Goal: Task Accomplishment & Management: Manage account settings

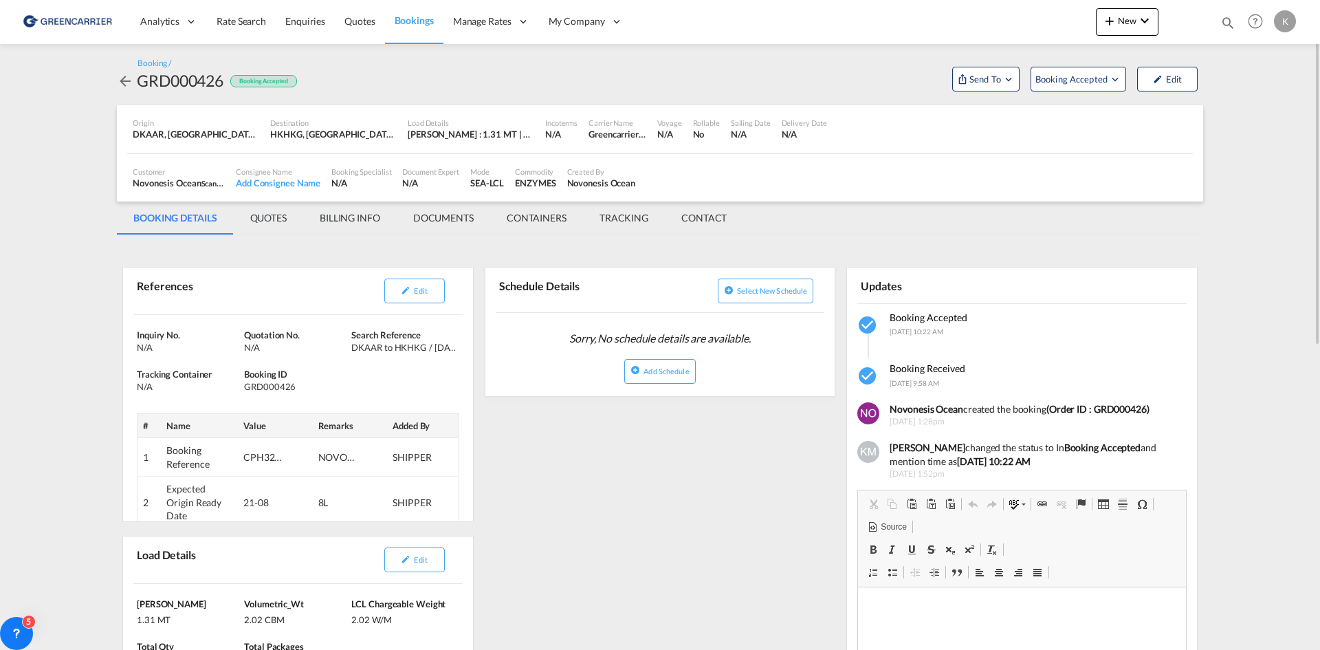
click at [124, 82] on md-icon "icon-arrow-left" at bounding box center [125, 81] width 16 height 16
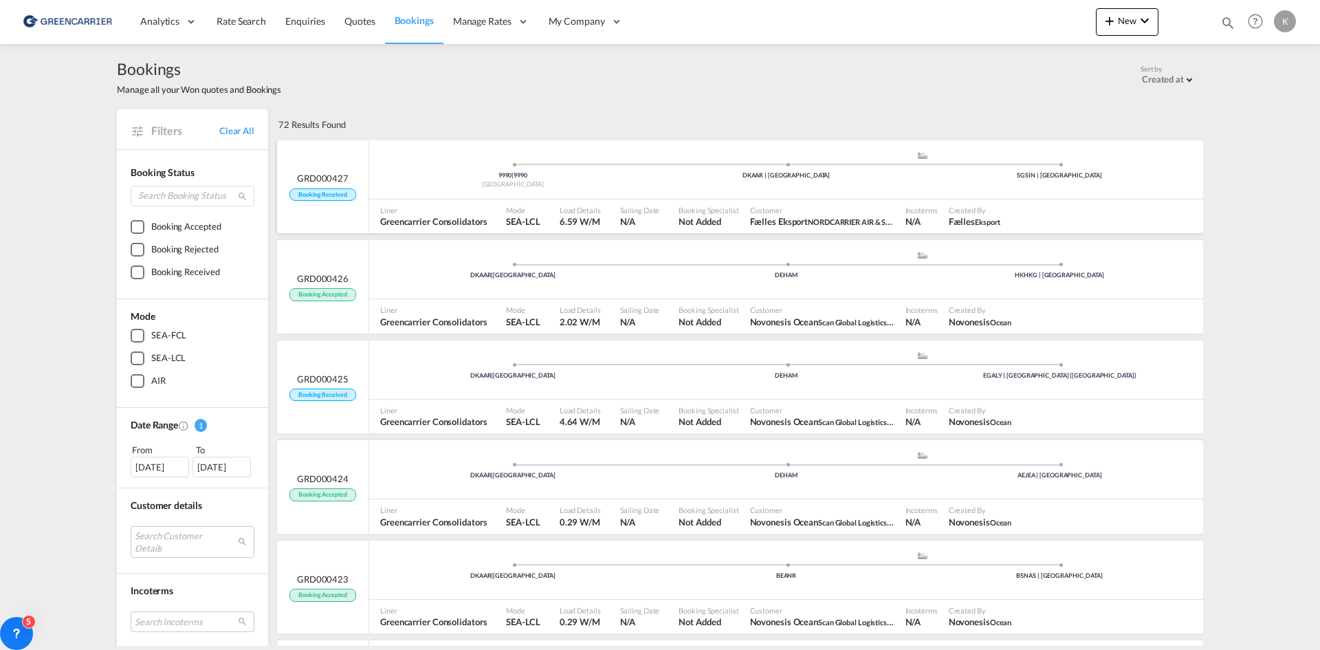
click at [489, 198] on div "9990 | 9990 [GEOGRAPHIC_DATA] .a{fill:#aaa8ad;} .a{fill:#aaa8ad;} DKAAR | [GEOG…" at bounding box center [786, 169] width 834 height 59
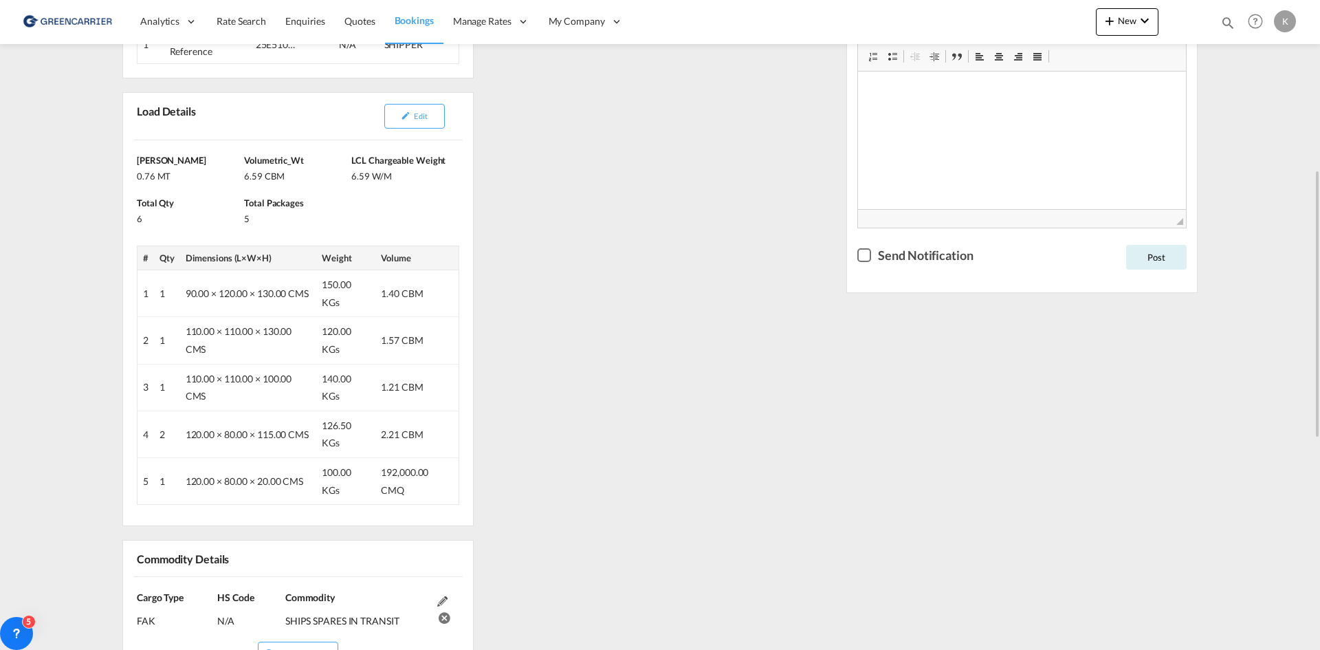
scroll to position [206, 0]
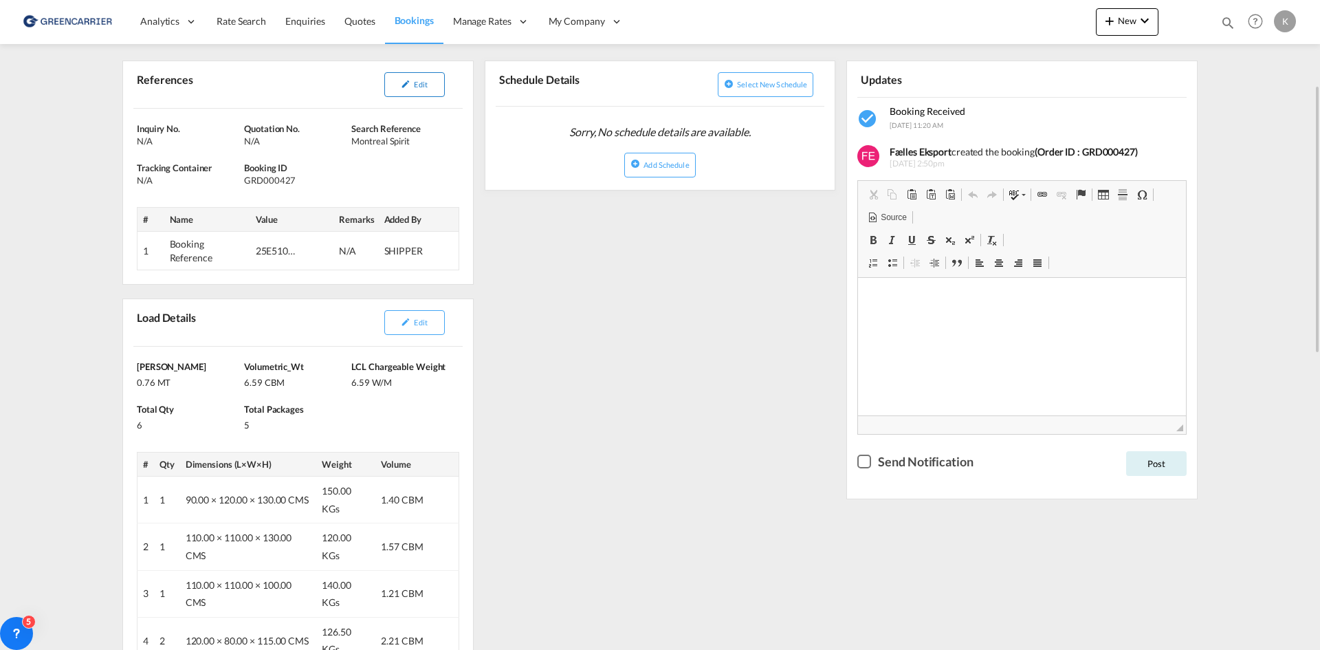
click at [438, 92] on button "Edit" at bounding box center [414, 84] width 60 height 25
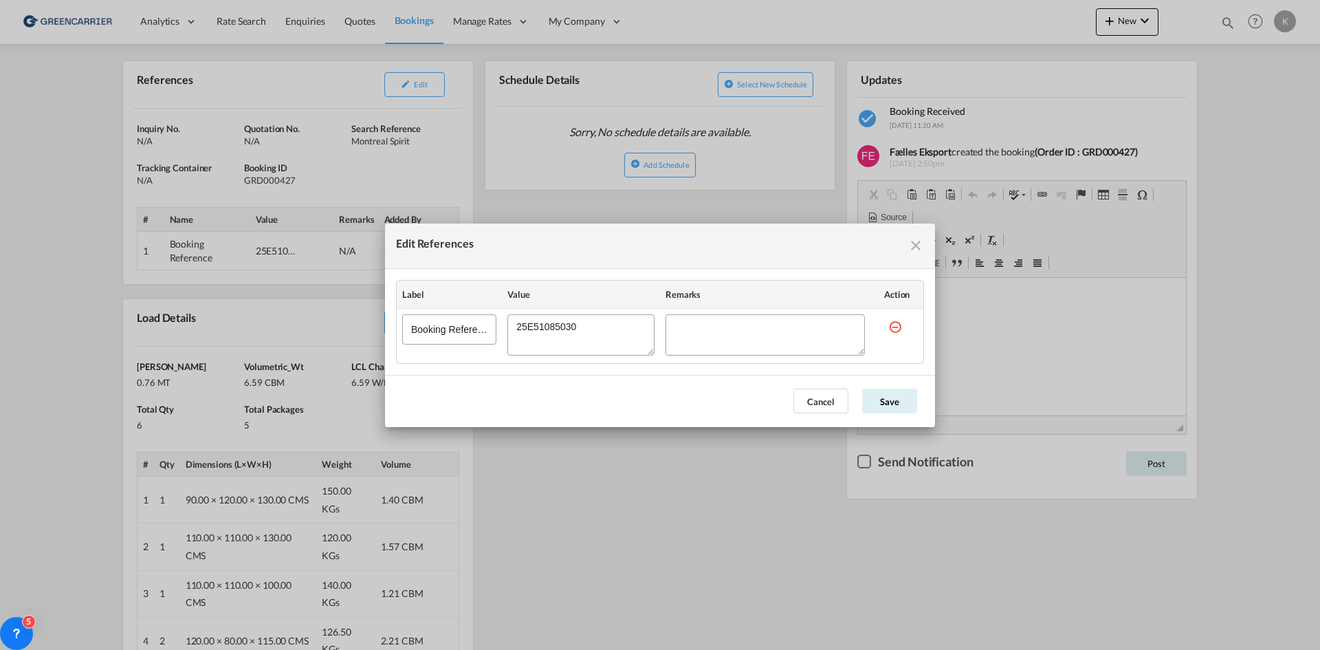
click at [919, 237] on md-icon "icon-close fg-AAA8AD cursor" at bounding box center [915, 245] width 16 height 16
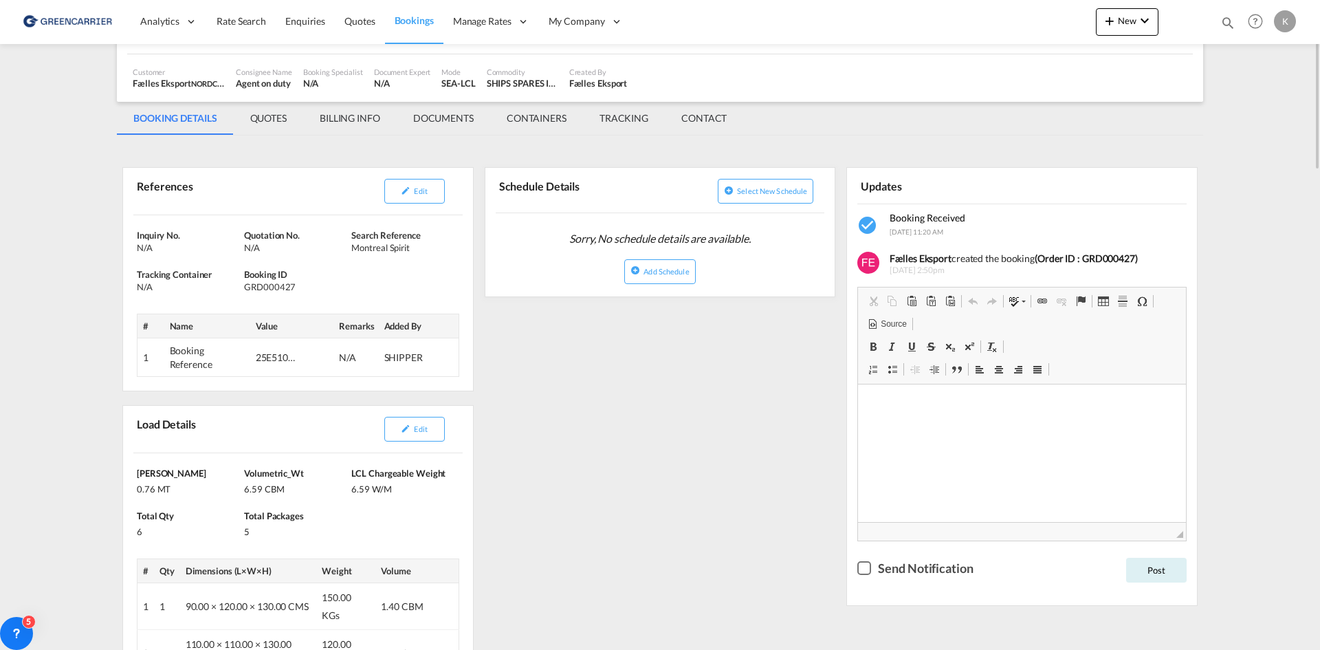
scroll to position [0, 0]
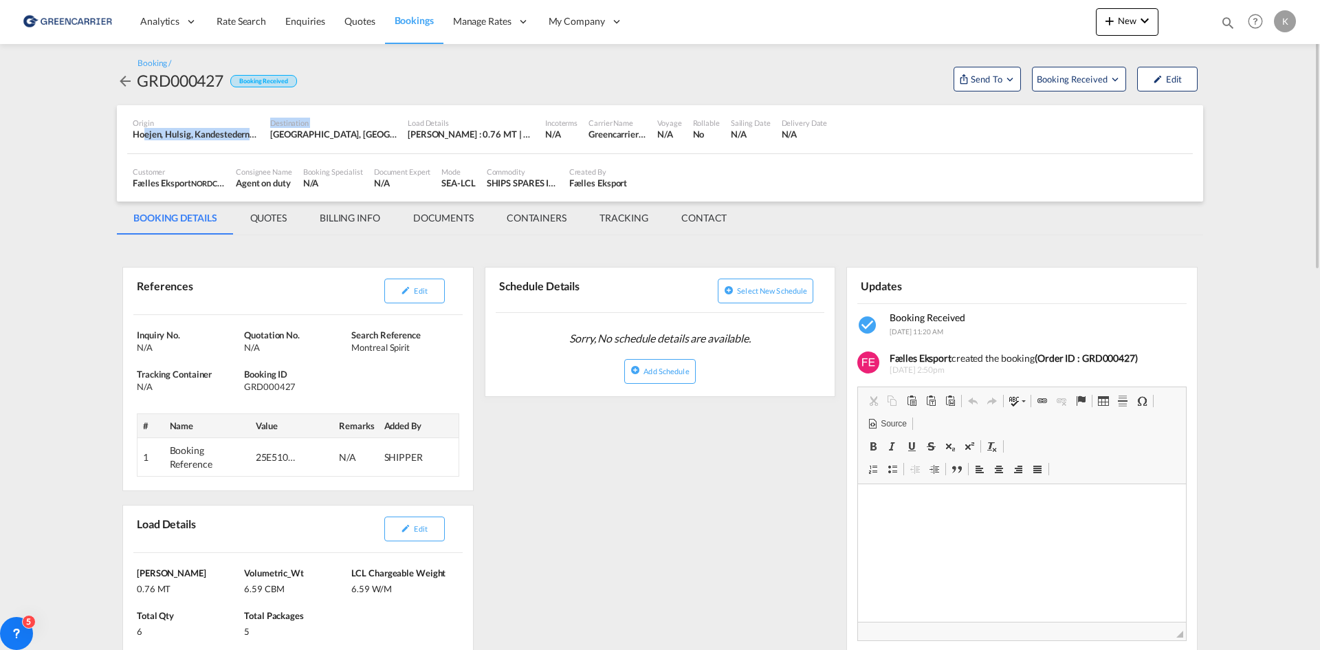
drag, startPoint x: 144, startPoint y: 135, endPoint x: 268, endPoint y: 135, distance: 124.4
click at [268, 135] on div "Origin [GEOGRAPHIC_DATA], [GEOGRAPHIC_DATA], Kandestederne, [GEOGRAPHIC_DATA], …" at bounding box center [659, 129] width 1065 height 48
click at [986, 69] on button "Send To" at bounding box center [986, 79] width 67 height 25
click at [123, 81] on md-backdrop at bounding box center [660, 325] width 1320 height 650
click at [124, 81] on md-icon "icon-arrow-left" at bounding box center [125, 81] width 16 height 16
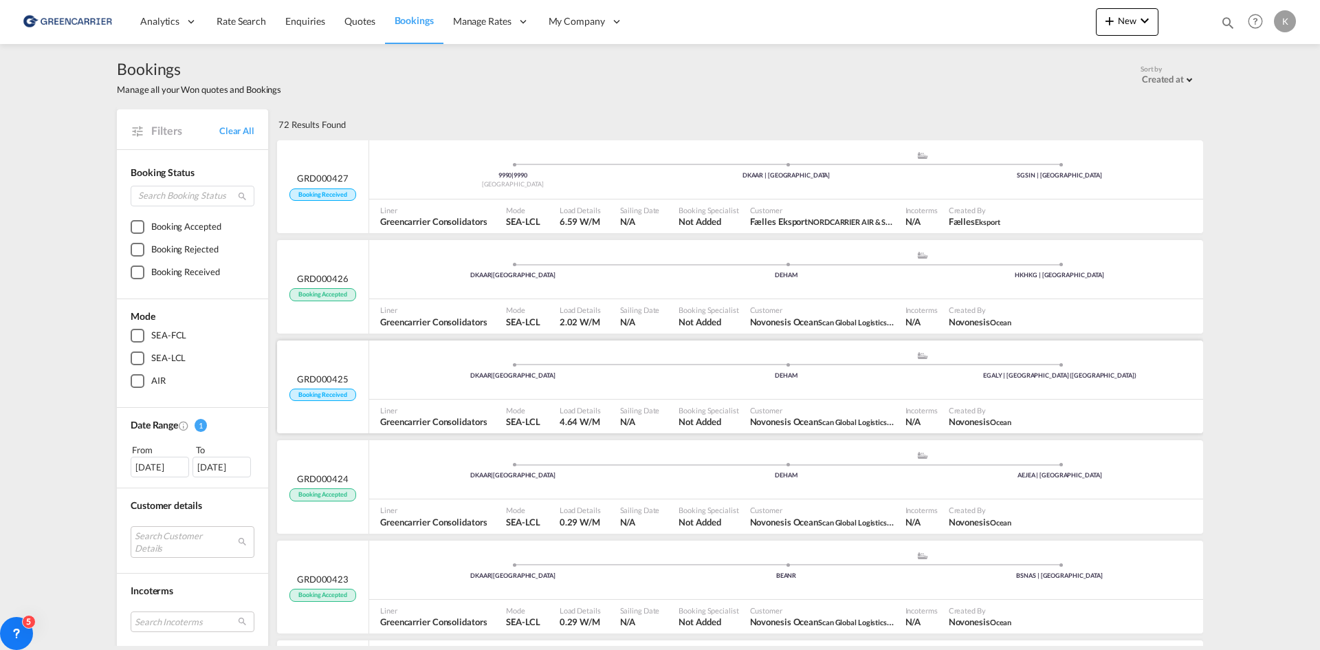
click at [650, 291] on div "DKAAR | [GEOGRAPHIC_DATA] .a{fill:#aaa8ad;} .a{fill:#aaa8ad;} DEHAM EGALY | [GE…" at bounding box center [786, 270] width 834 height 41
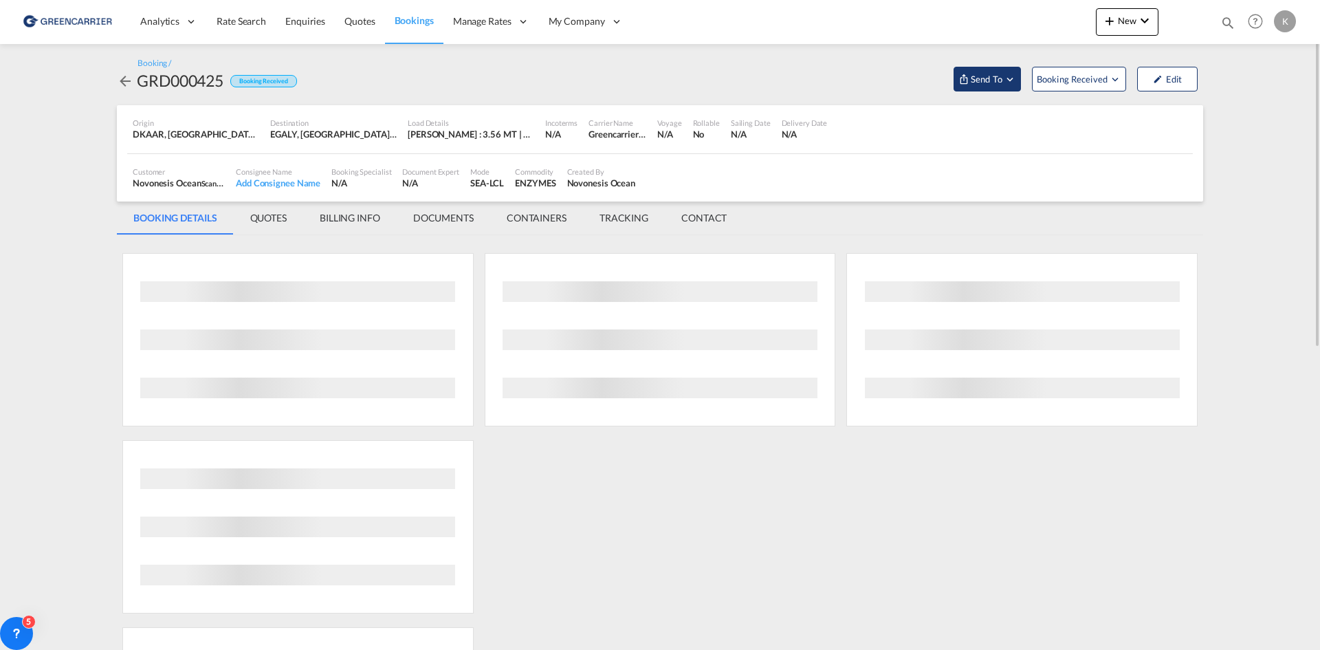
click at [1008, 82] on md-icon "Open demo menu" at bounding box center [1010, 79] width 12 height 12
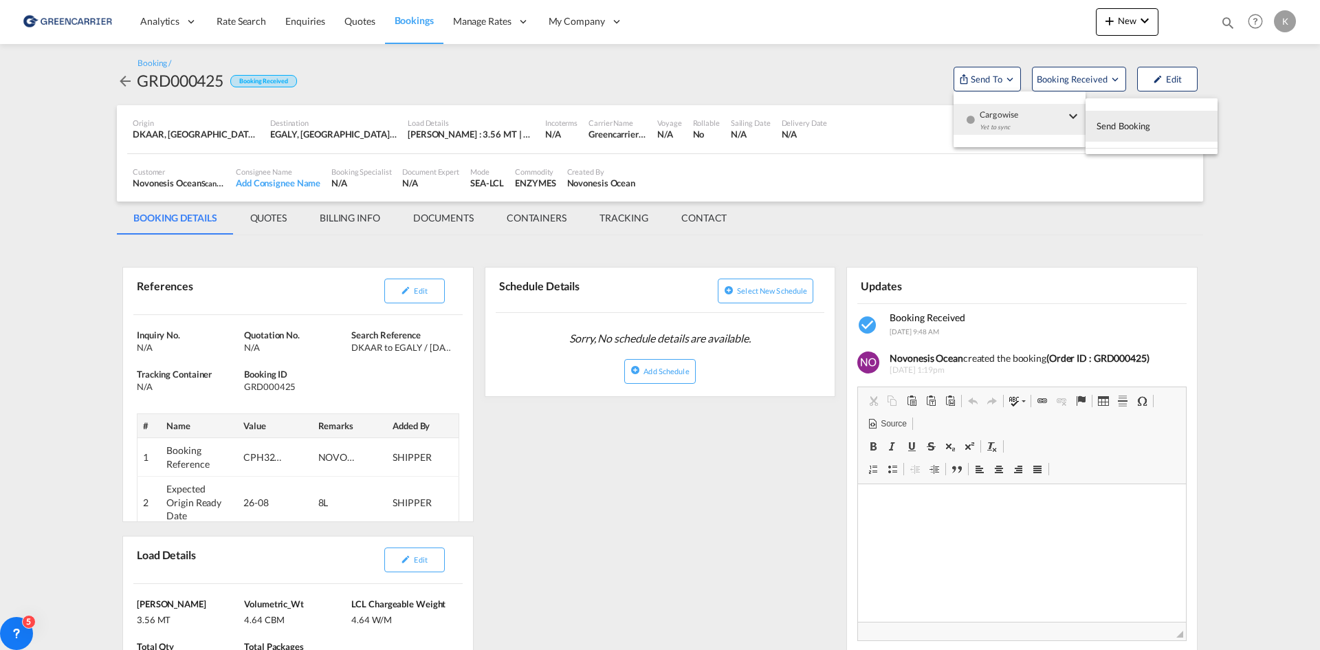
click at [135, 78] on md-backdrop at bounding box center [660, 325] width 1320 height 650
click at [126, 83] on md-icon "icon-arrow-left" at bounding box center [125, 81] width 16 height 16
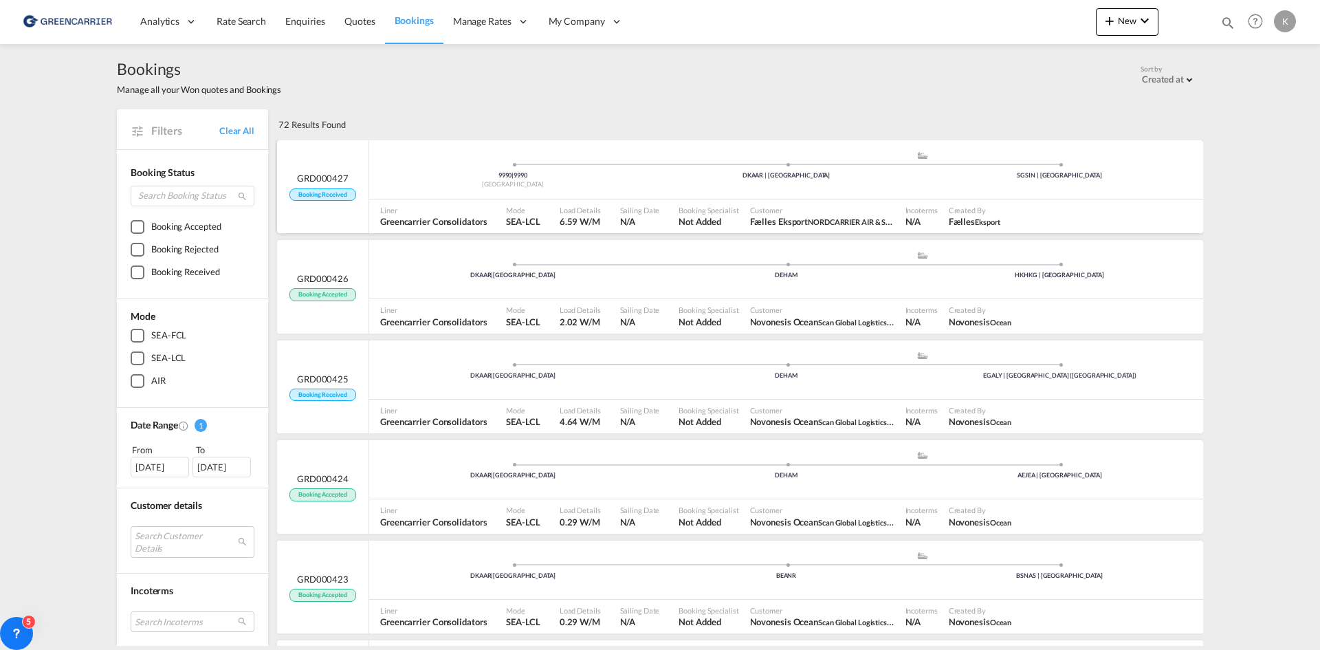
click at [647, 201] on div "Sailing Date N/A" at bounding box center [644, 216] width 59 height 34
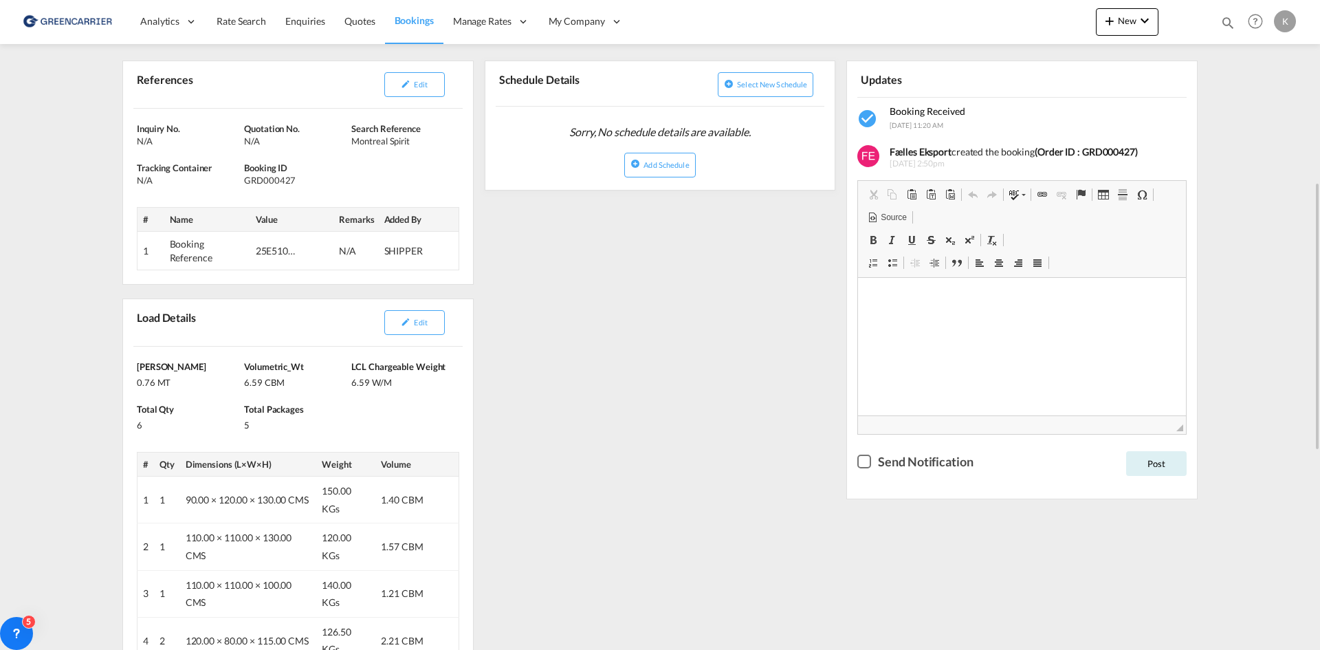
scroll to position [412, 0]
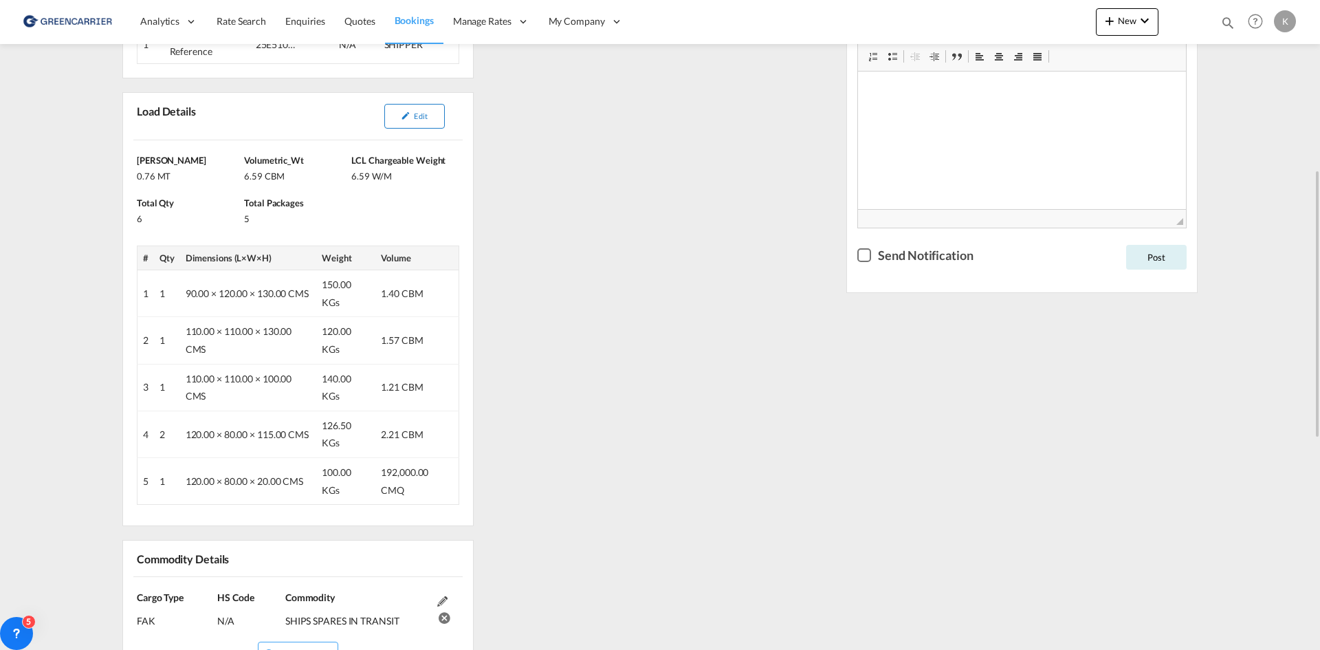
click at [407, 109] on button "Edit" at bounding box center [414, 116] width 60 height 25
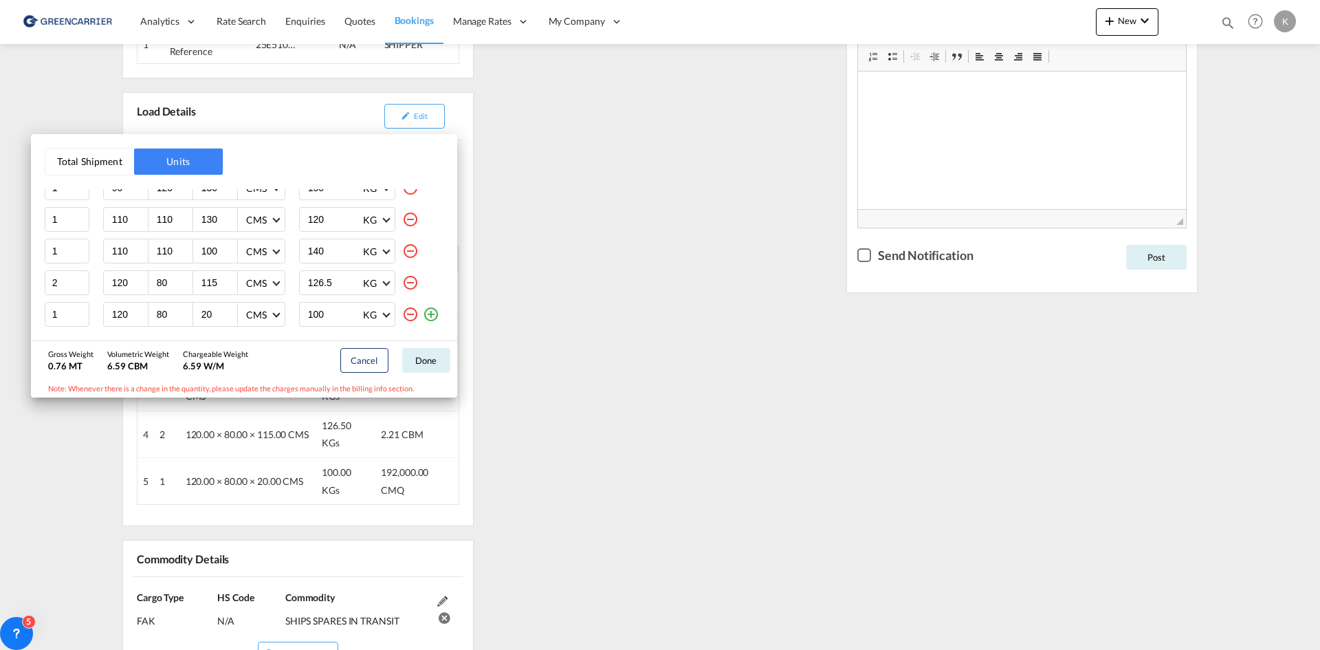
scroll to position [0, 0]
click at [650, 258] on div "Total Shipment Units Quantity Unit Dimension Total Unit Weight 1 90 120 130 CMS…" at bounding box center [660, 325] width 1320 height 650
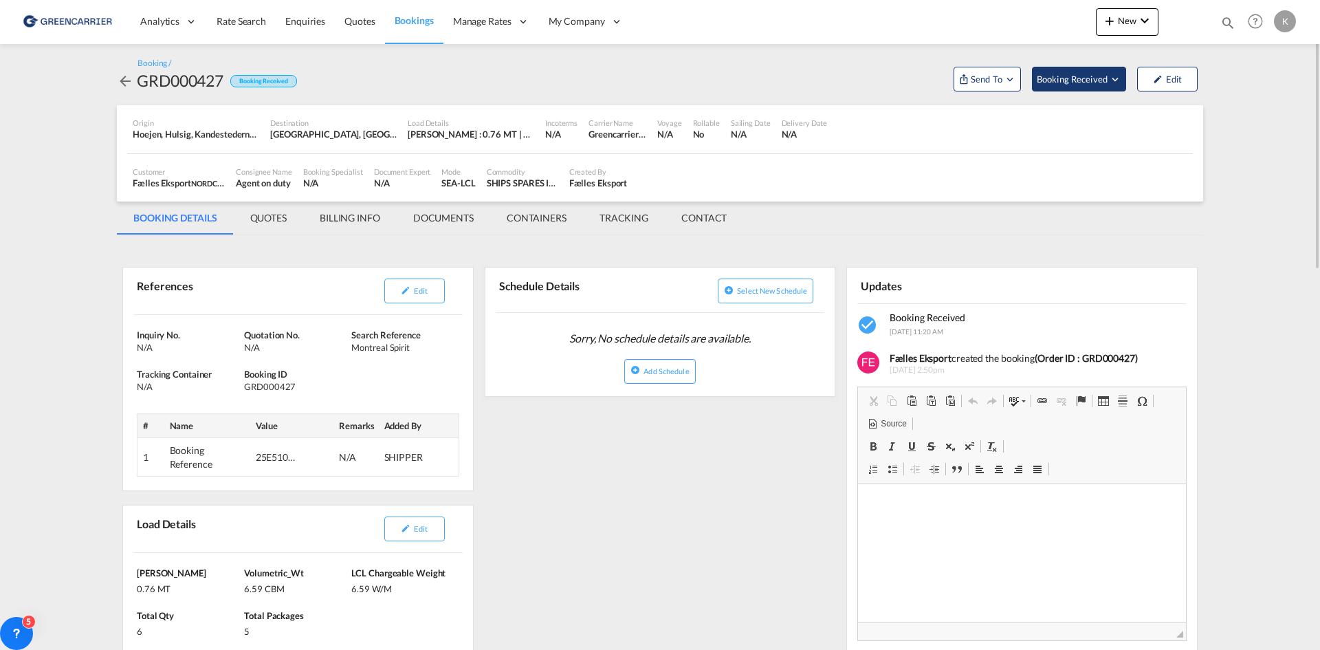
click at [1070, 80] on span "Booking Received" at bounding box center [1073, 79] width 72 height 14
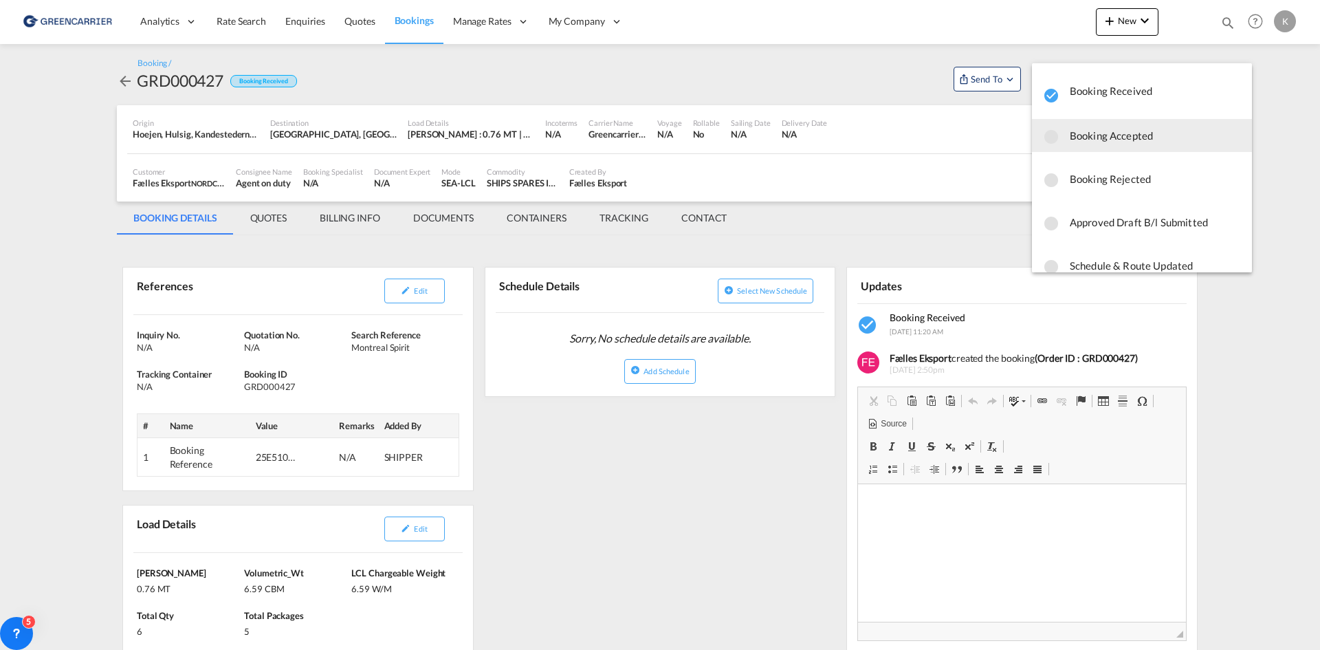
click at [1076, 130] on span "Booking Accepted" at bounding box center [1155, 135] width 171 height 25
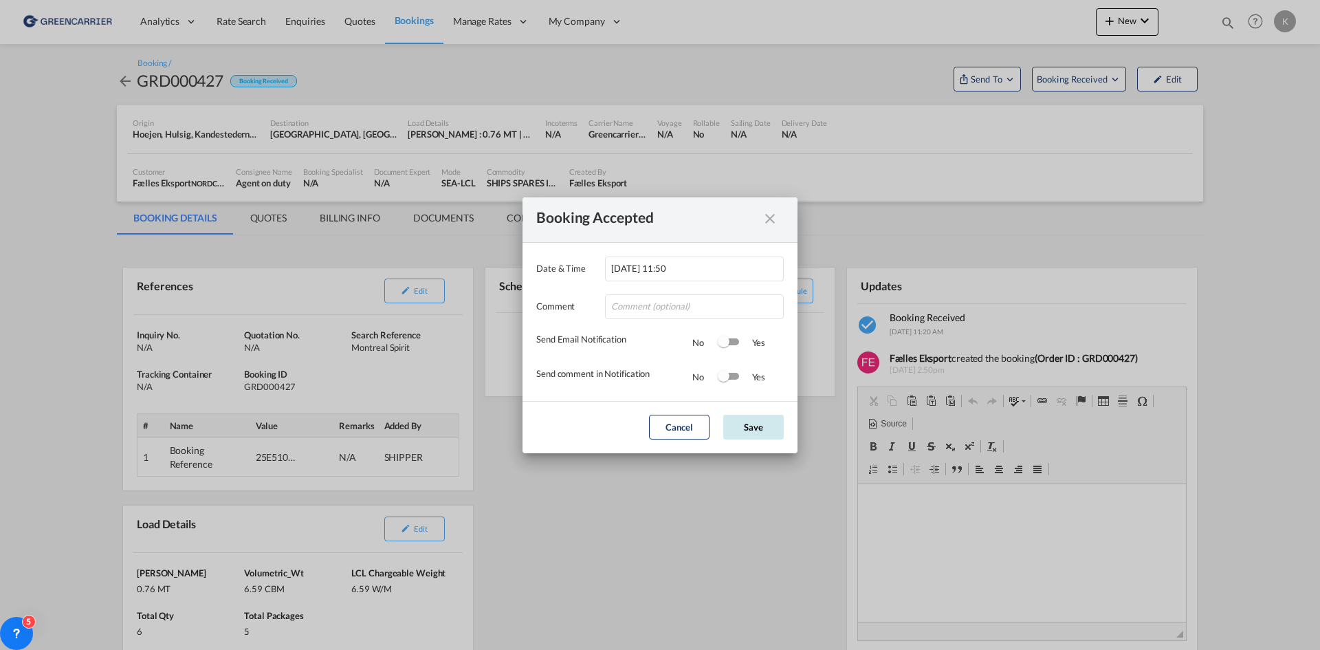
click at [756, 430] on button "Save" at bounding box center [753, 426] width 60 height 25
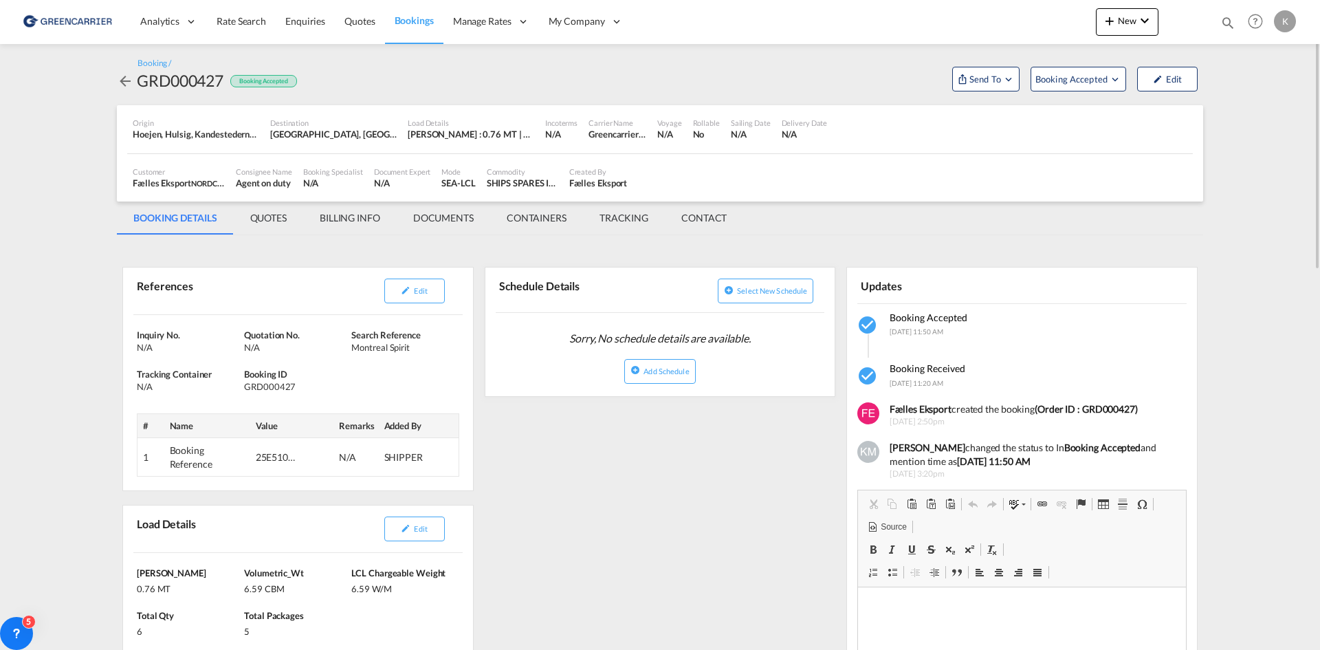
click at [125, 80] on md-icon "icon-arrow-left" at bounding box center [125, 81] width 16 height 16
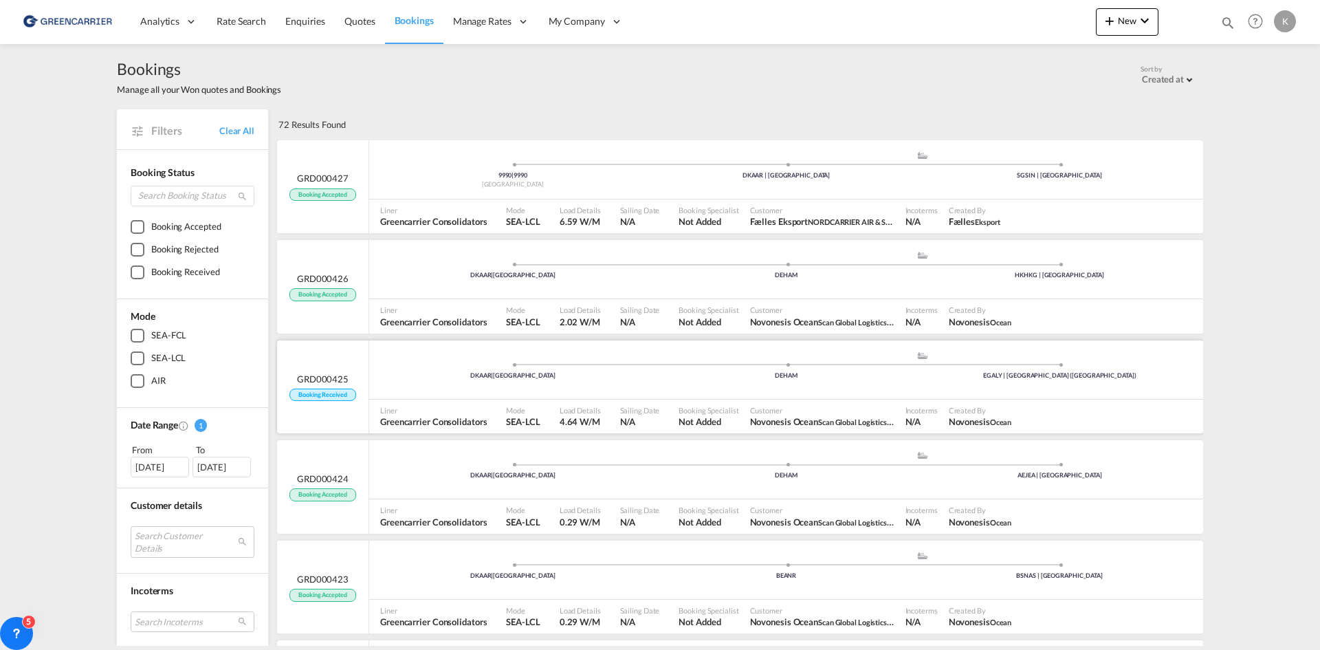
click at [442, 395] on div "DKAAR | [GEOGRAPHIC_DATA] .a{fill:#aaa8ad;} .a{fill:#aaa8ad;} DEHAM EGALY | [GE…" at bounding box center [786, 369] width 834 height 59
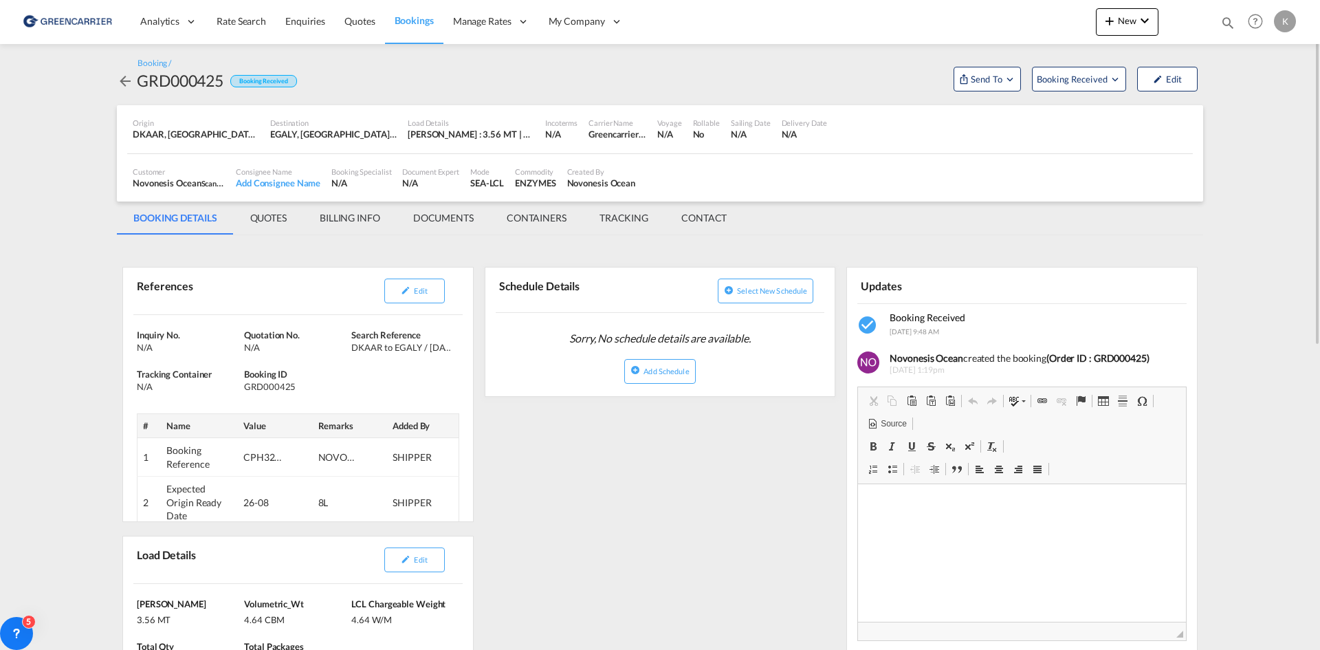
scroll to position [137, 0]
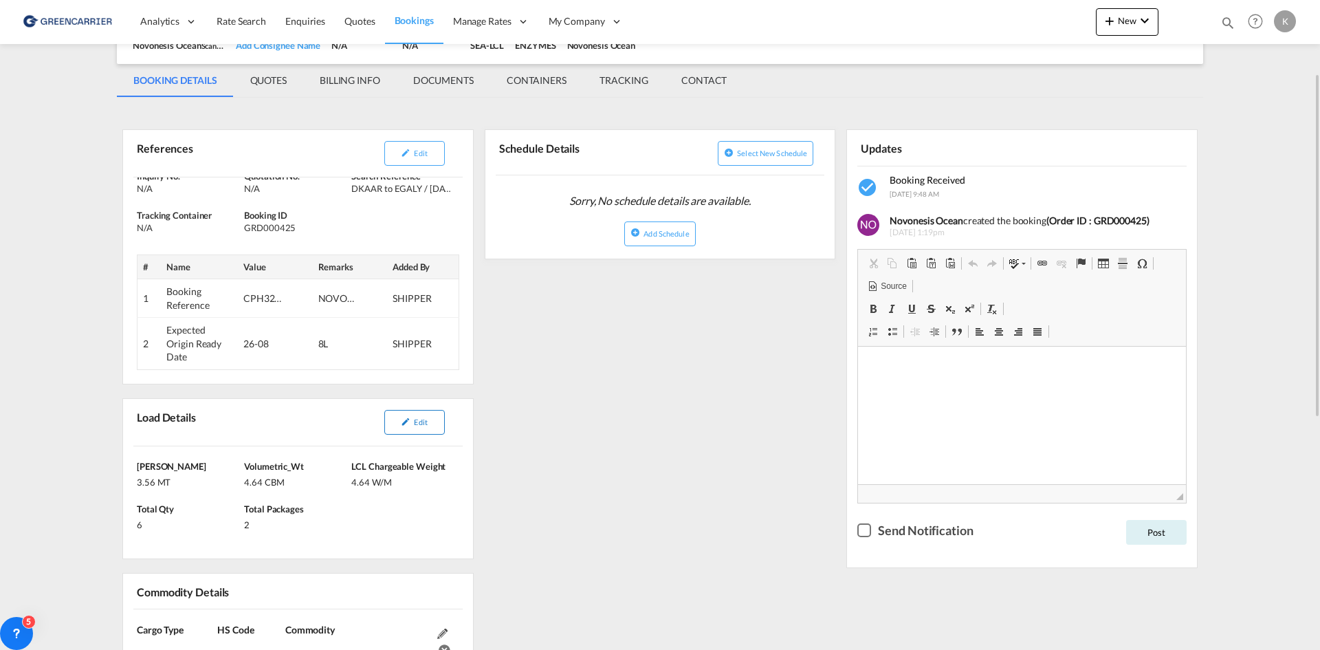
click at [413, 421] on button "Edit" at bounding box center [414, 422] width 60 height 25
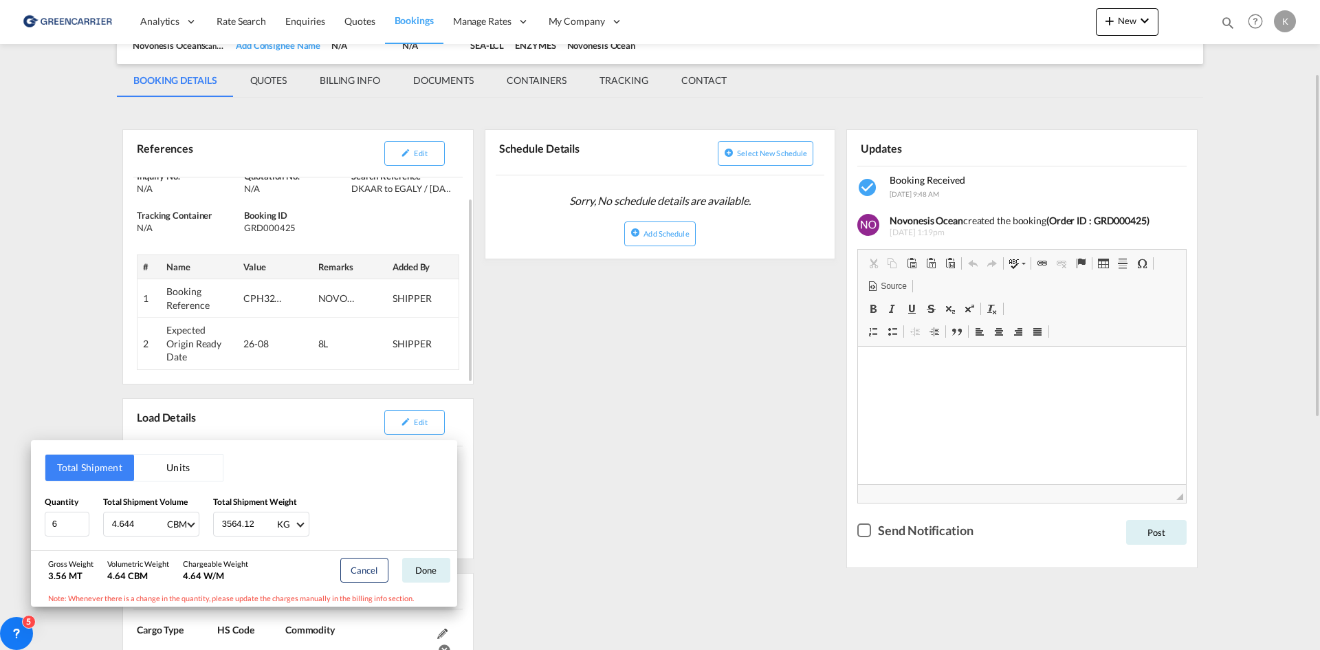
drag, startPoint x: 570, startPoint y: 387, endPoint x: 311, endPoint y: 357, distance: 260.8
click at [565, 387] on div "Total Shipment Units Quantity 6 Total Shipment Volume 4.644 CBM CBM CFT Total S…" at bounding box center [660, 325] width 1320 height 650
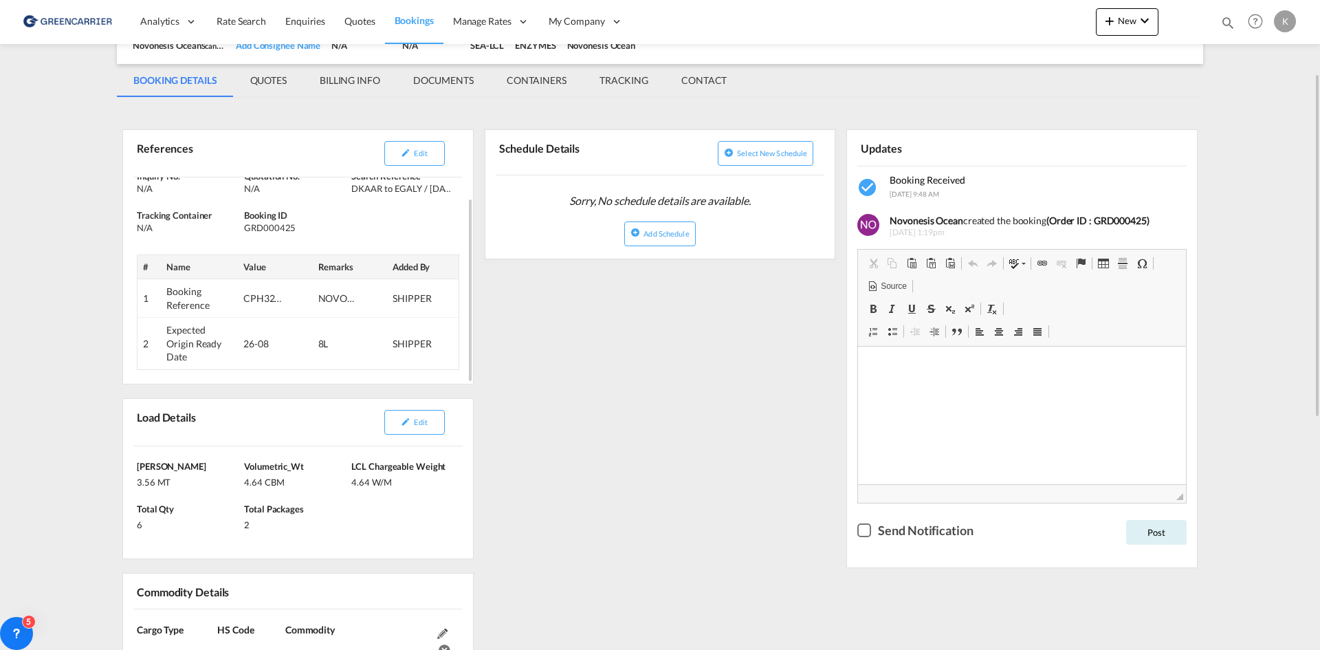
click at [272, 227] on div "GRD000425" at bounding box center [296, 227] width 104 height 12
copy div "GRD000425"
click at [413, 171] on div "Edit" at bounding box center [376, 153] width 162 height 36
click at [416, 164] on button "Edit" at bounding box center [414, 153] width 60 height 25
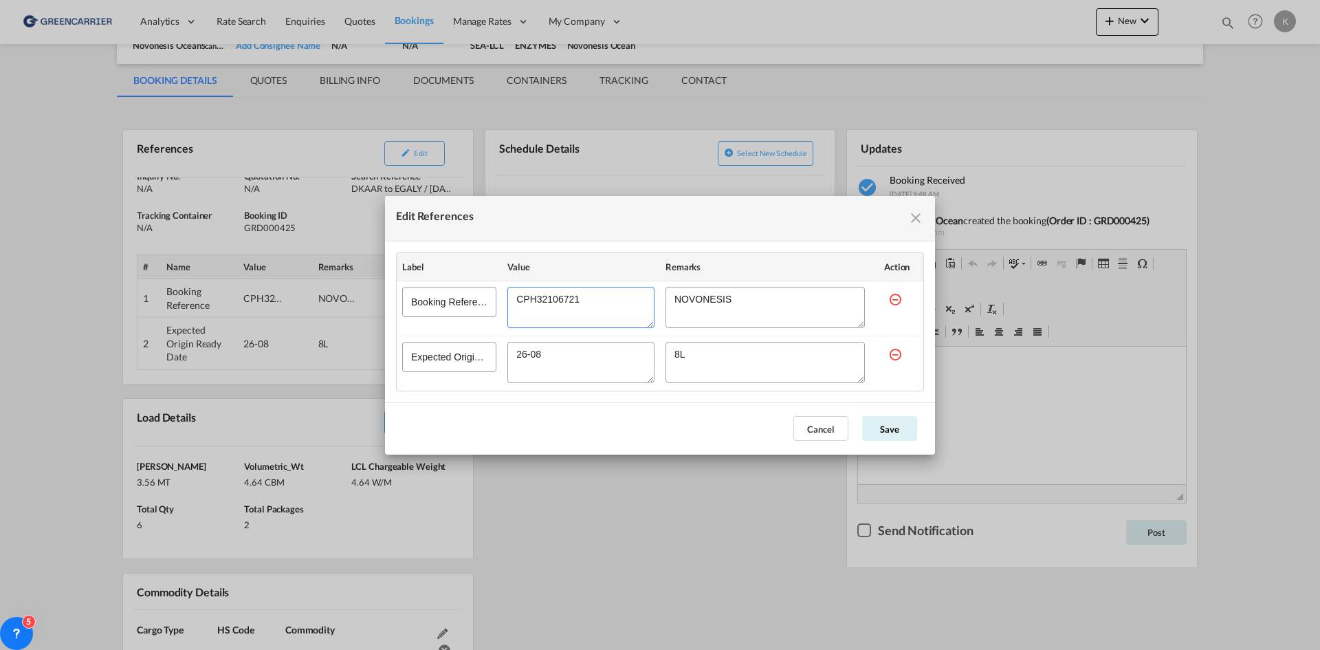
click at [553, 295] on textarea "Edit References" at bounding box center [580, 307] width 147 height 41
click at [841, 439] on button "Cancel" at bounding box center [820, 428] width 55 height 25
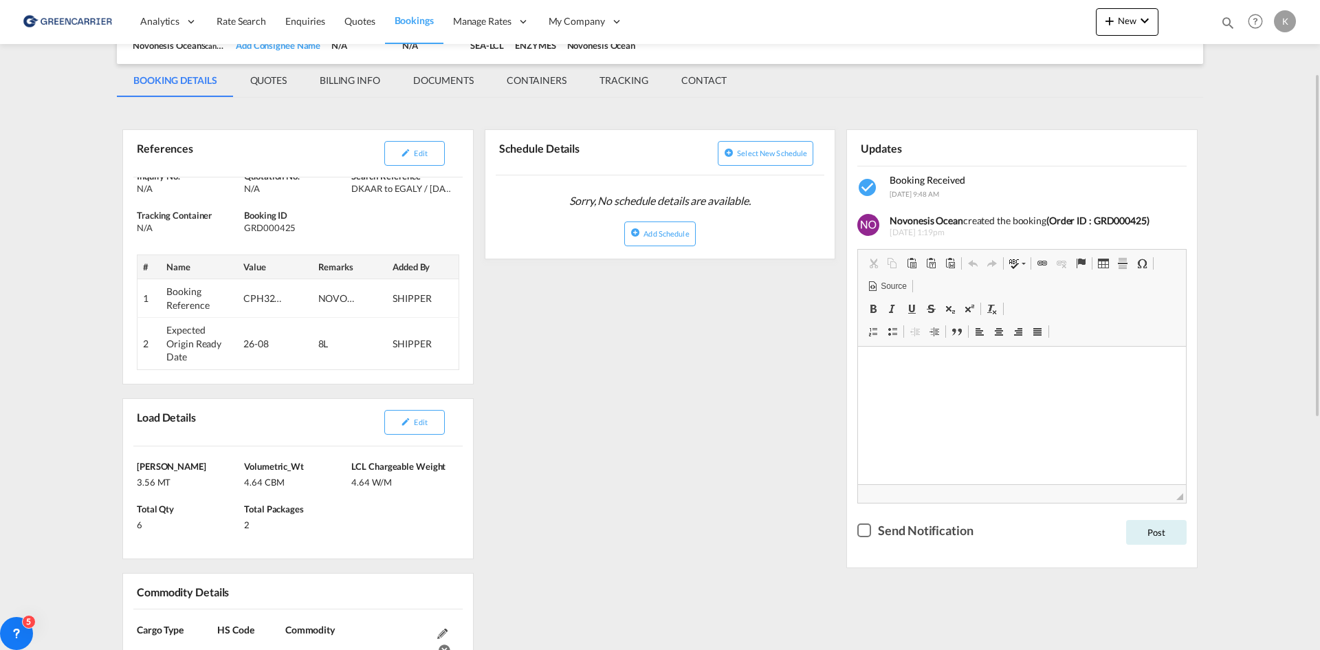
scroll to position [0, 0]
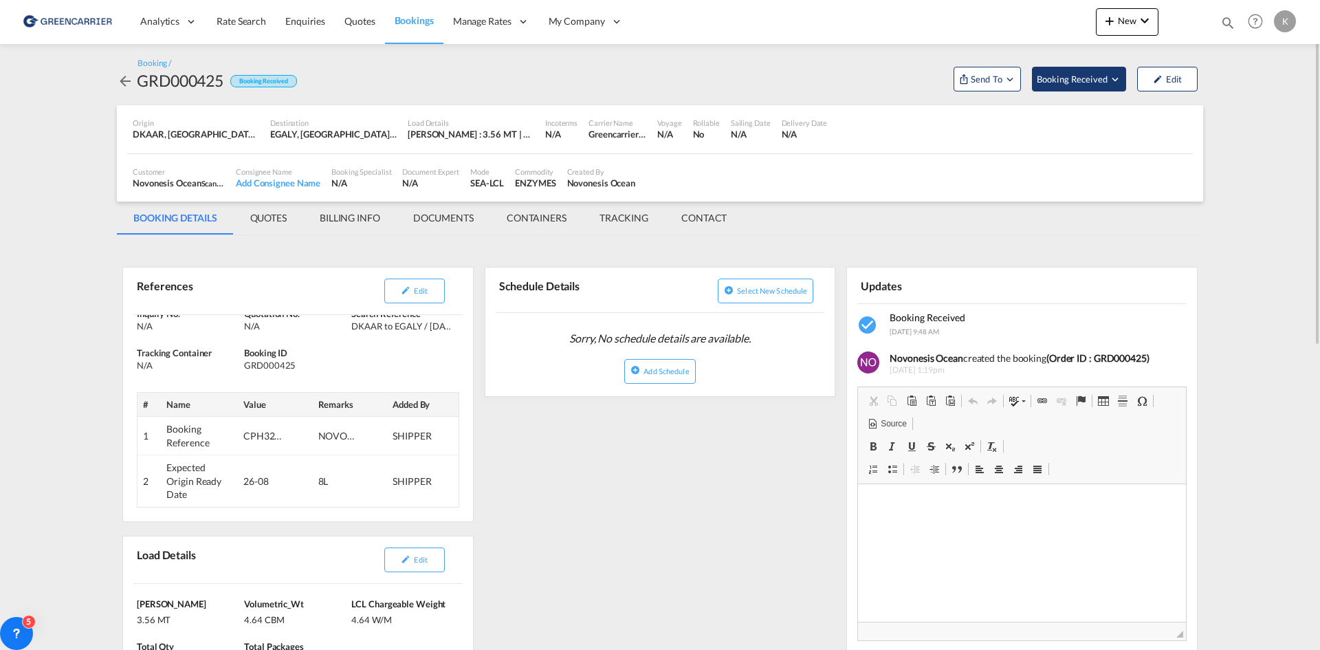
click at [1076, 68] on button "Booking Received" at bounding box center [1079, 79] width 94 height 25
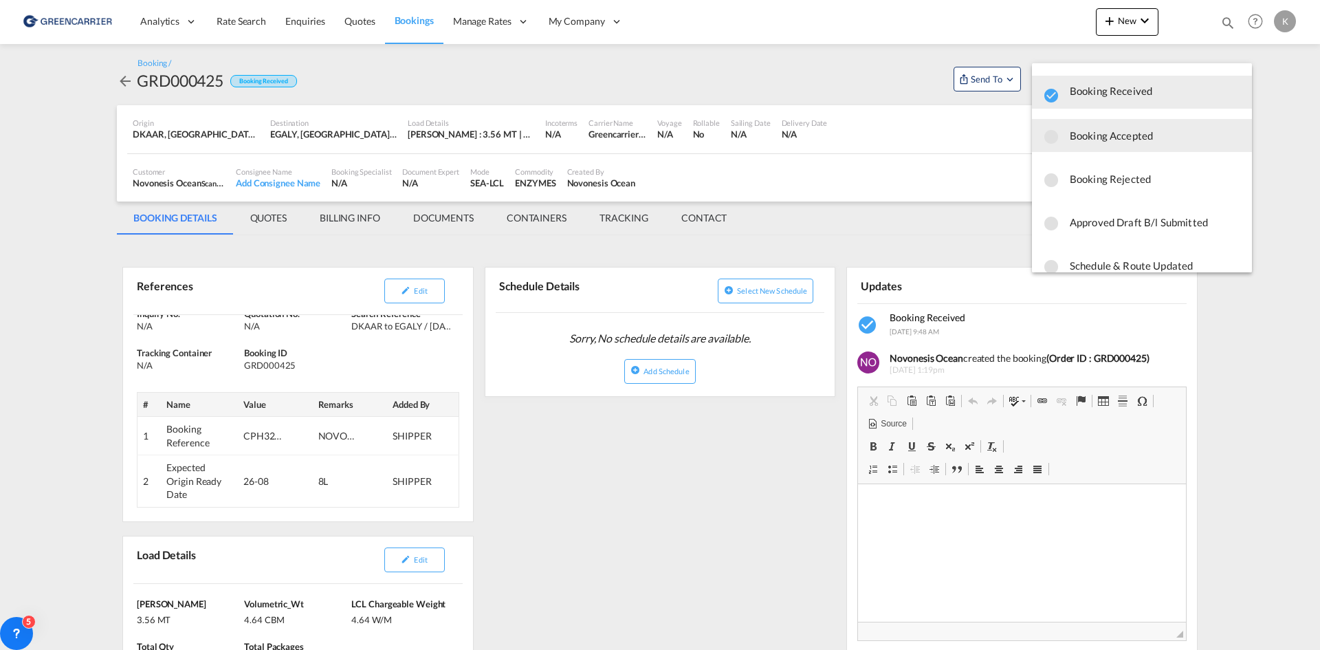
click at [1082, 136] on span "Booking Accepted" at bounding box center [1155, 135] width 171 height 25
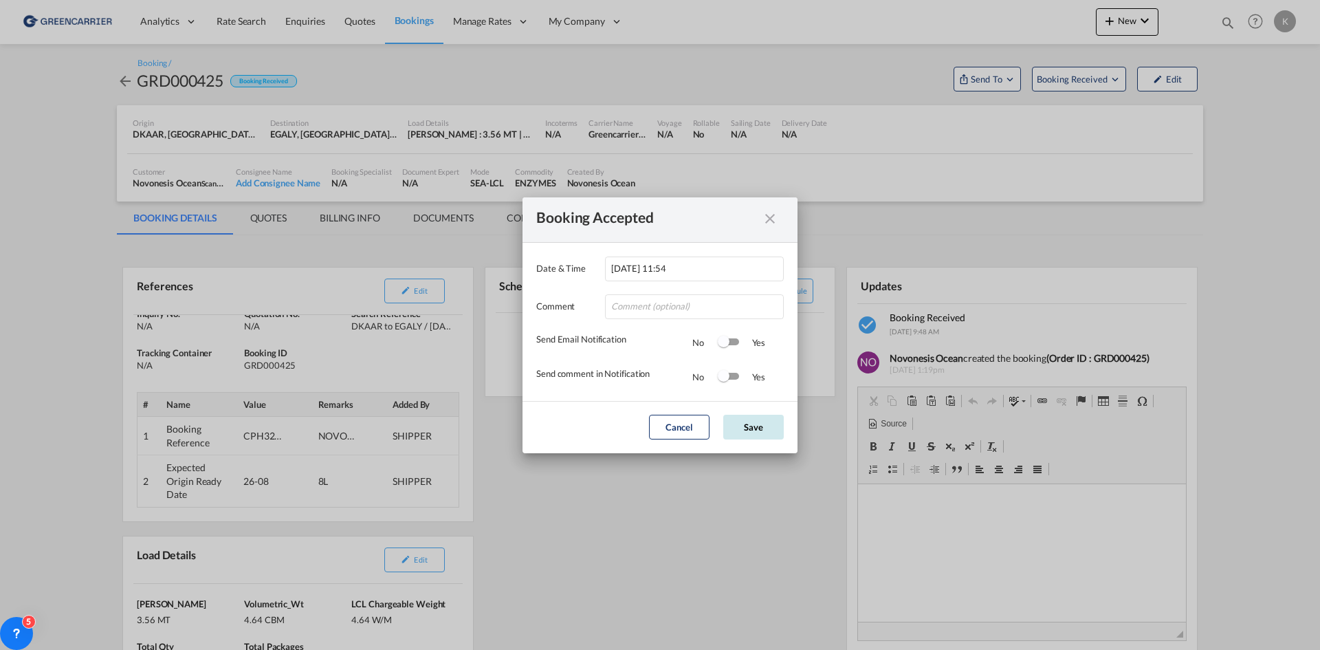
click at [749, 430] on button "Save" at bounding box center [753, 426] width 60 height 25
